Goal: Check status: Check status

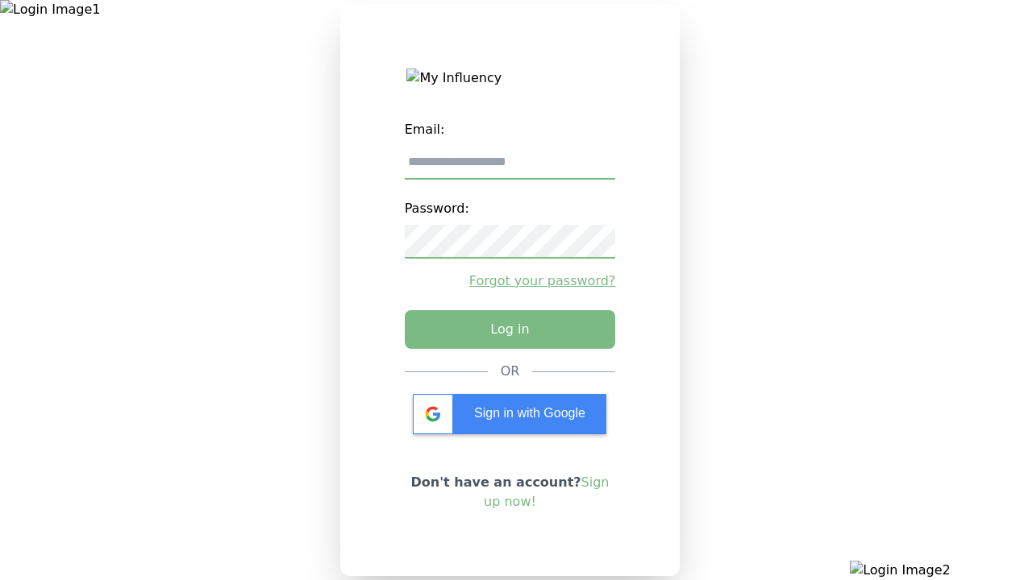
click at [509, 168] on input "email" at bounding box center [510, 163] width 211 height 34
type input "**********"
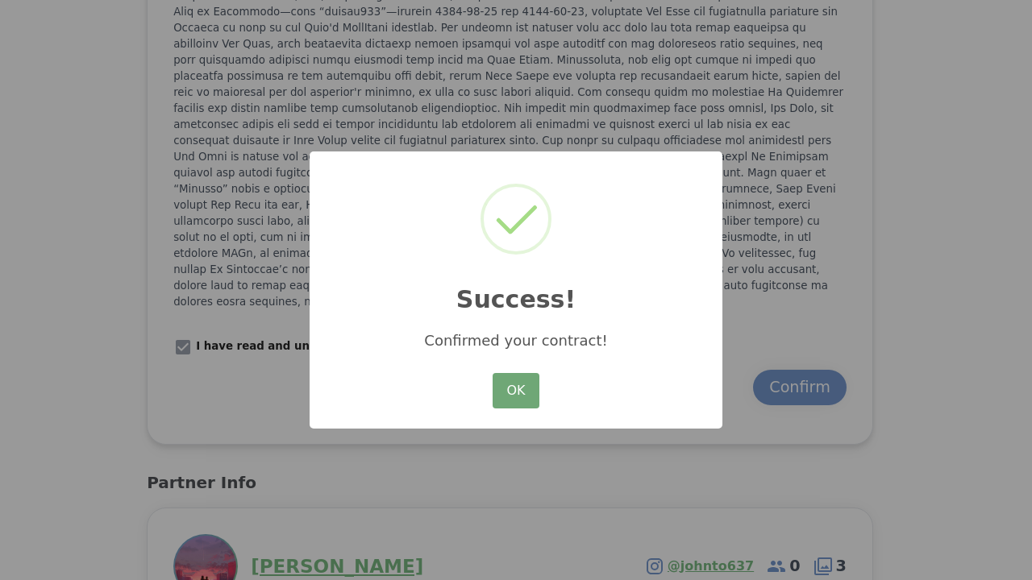
click at [517, 394] on button "OK" at bounding box center [515, 390] width 47 height 35
click at [516, 392] on button "OK" at bounding box center [515, 390] width 47 height 35
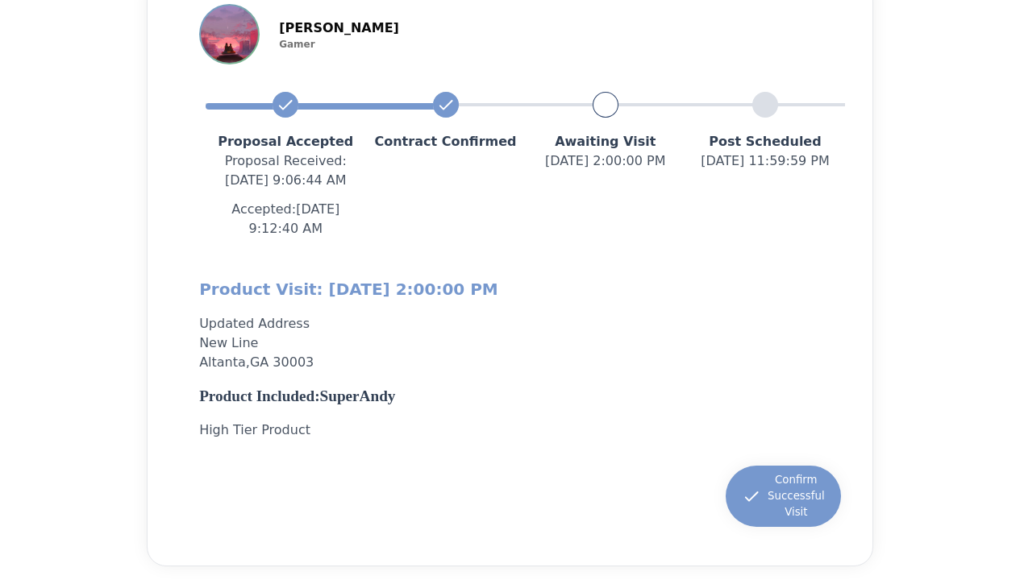
scroll to position [214, 0]
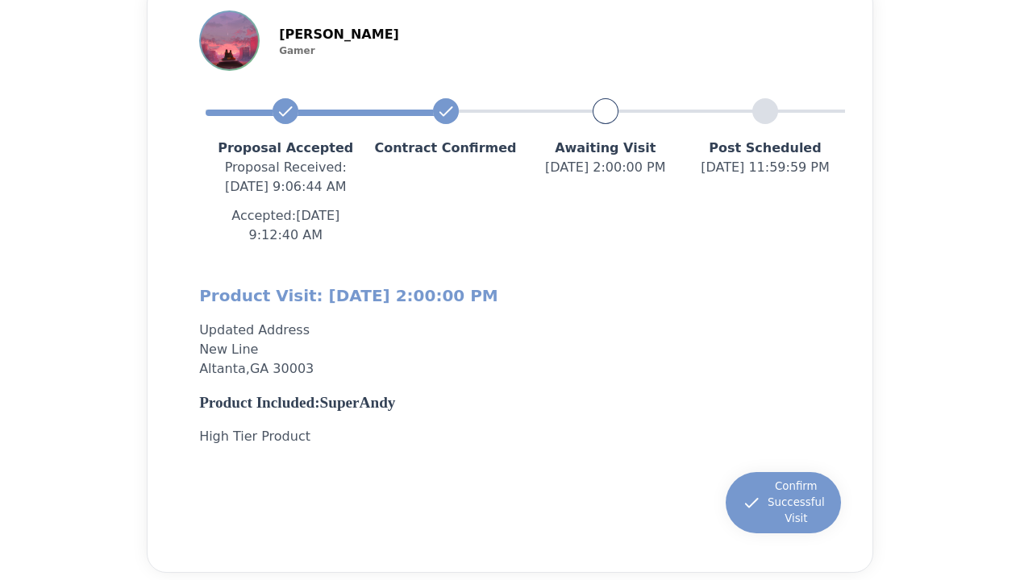
click at [467, 16] on x-pw-glass at bounding box center [510, 290] width 1020 height 580
